Goal: Information Seeking & Learning: Learn about a topic

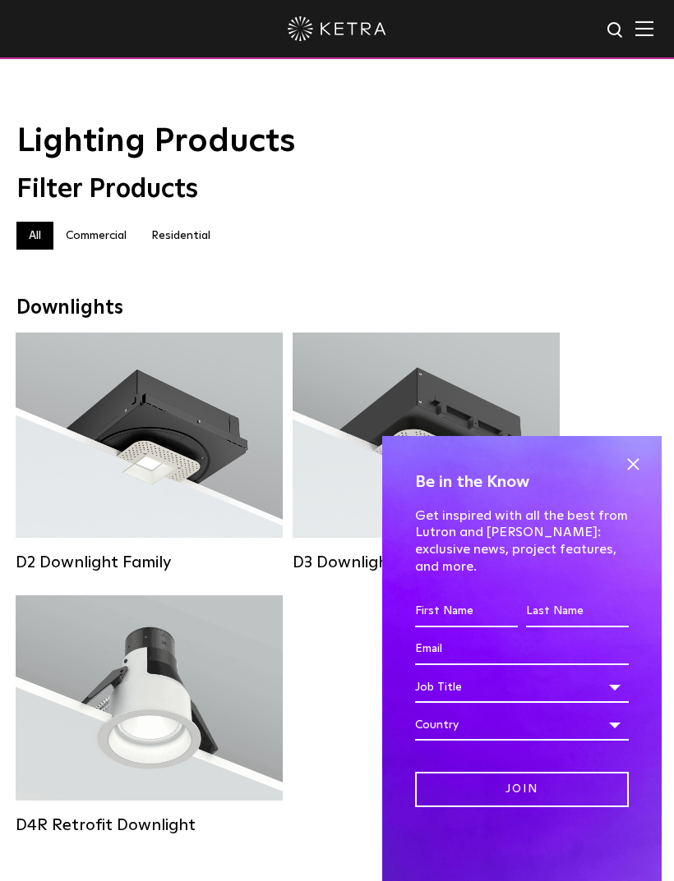
click at [631, 477] on span at bounding box center [632, 465] width 25 height 25
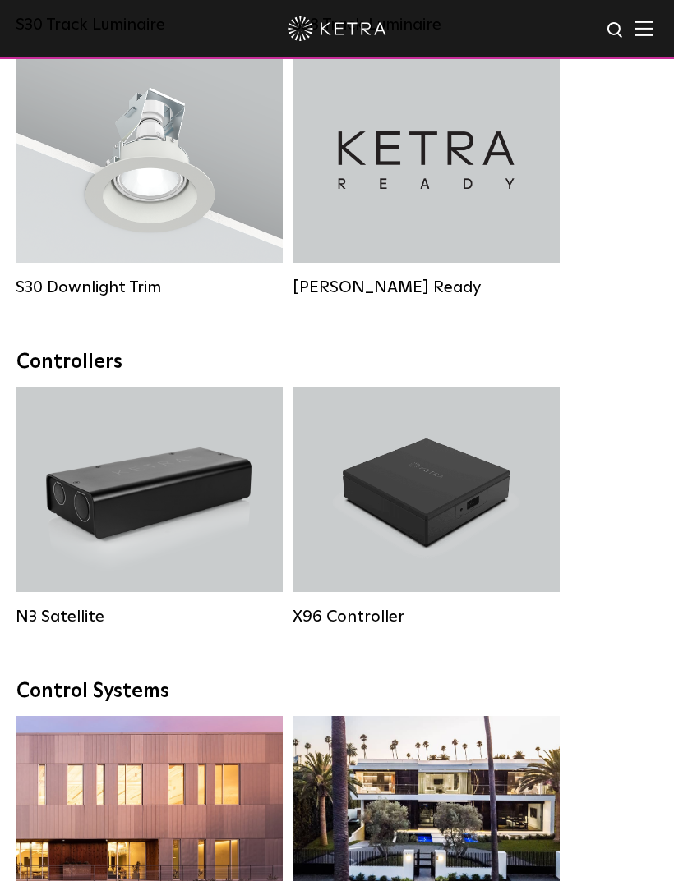
scroll to position [2313, 0]
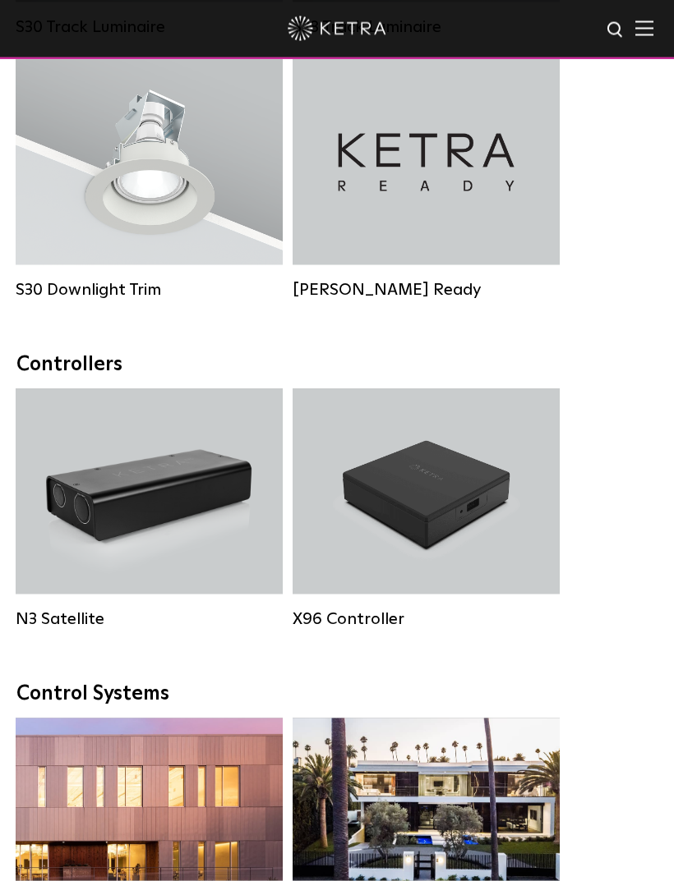
click at [493, 522] on div "X96 Controller" at bounding box center [425, 491] width 267 height 205
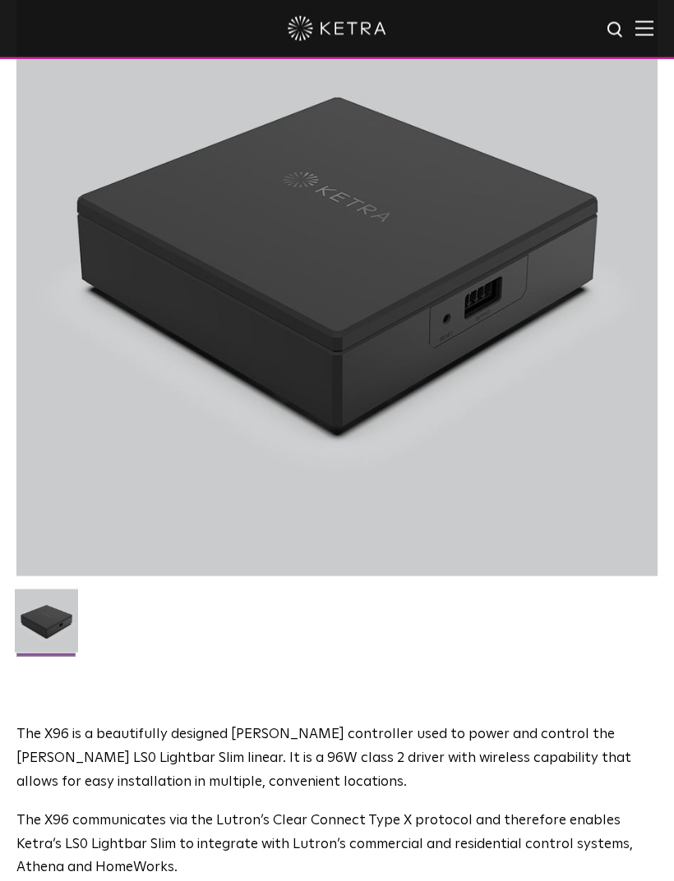
scroll to position [231, 0]
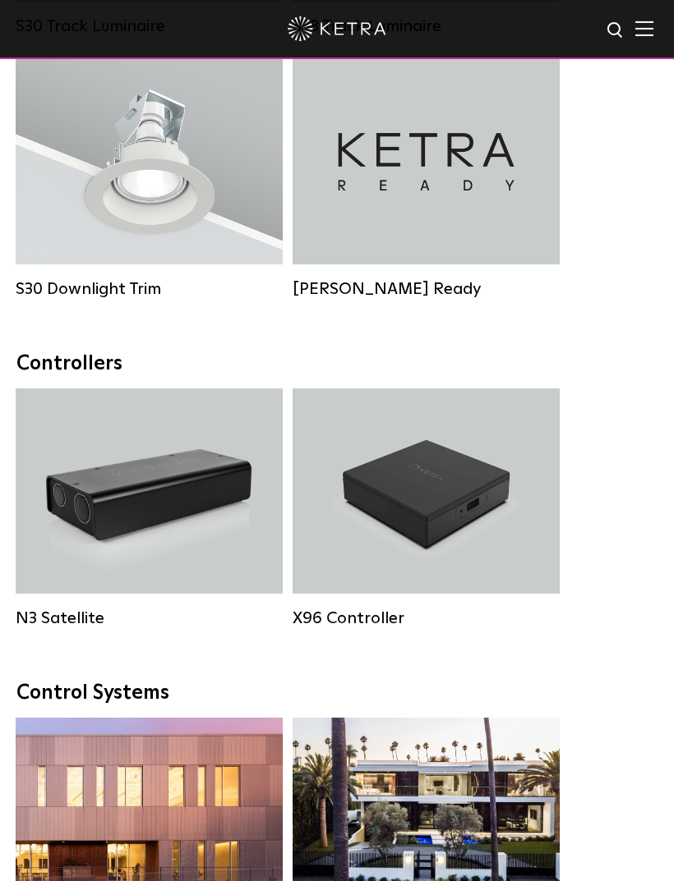
click at [196, 490] on div "N3 Satellite" at bounding box center [149, 491] width 267 height 205
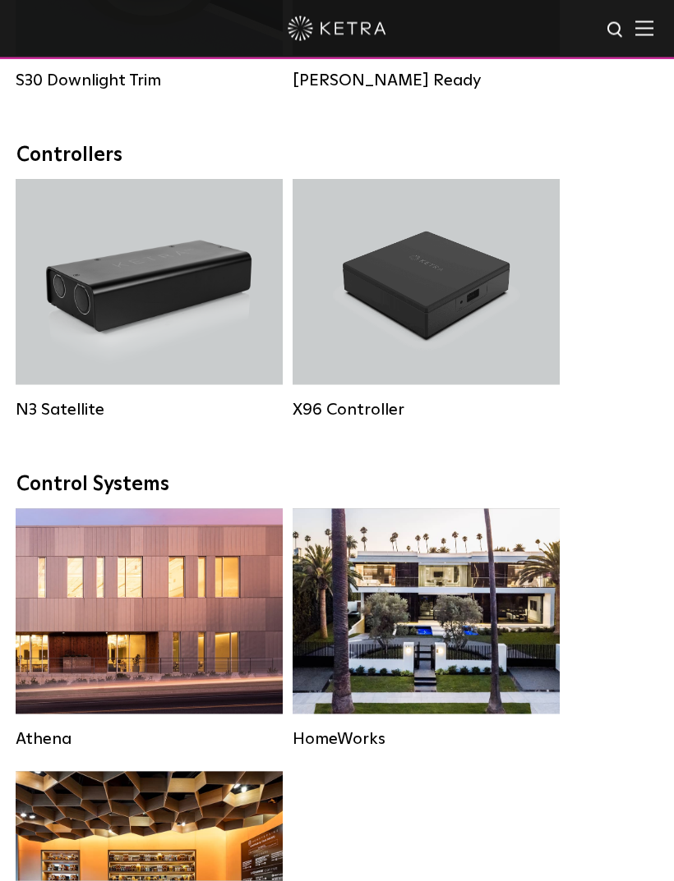
scroll to position [2523, 0]
click at [470, 602] on div "Residential Solution" at bounding box center [425, 611] width 267 height 205
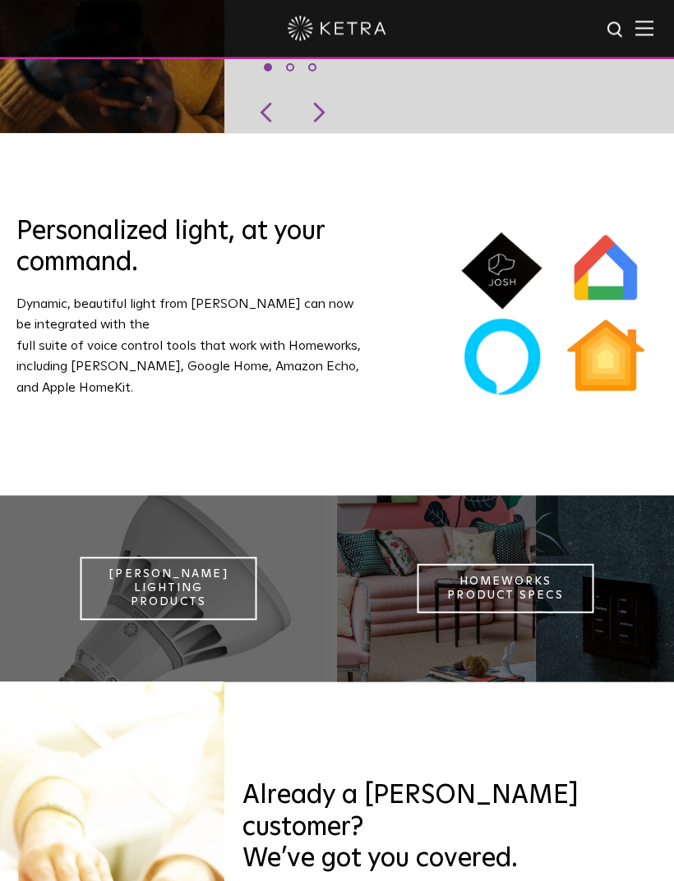
scroll to position [1173, 0]
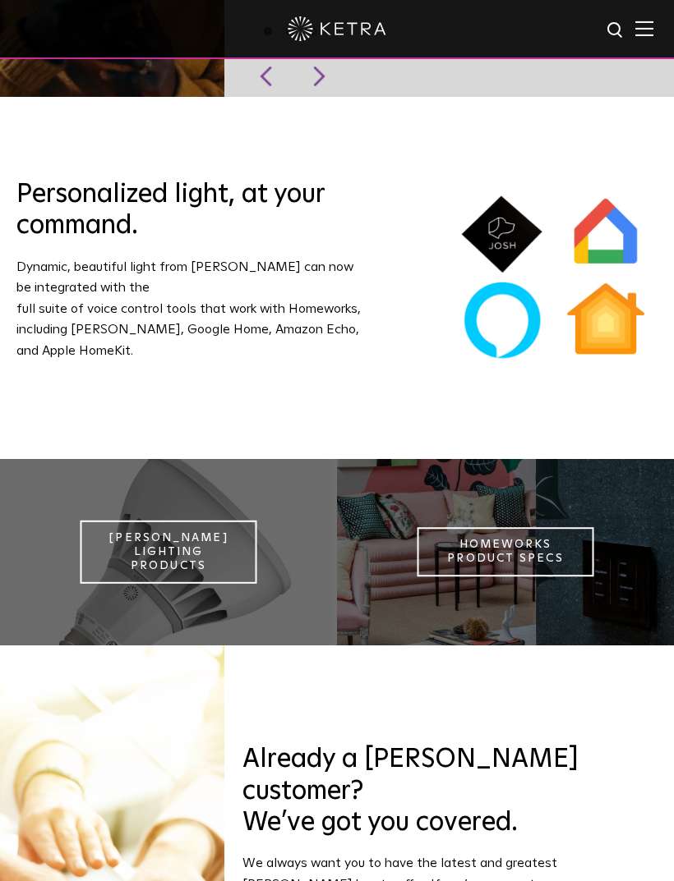
click at [544, 578] on link "Homeworks Product Specs" at bounding box center [505, 552] width 177 height 49
